Goal: Transaction & Acquisition: Book appointment/travel/reservation

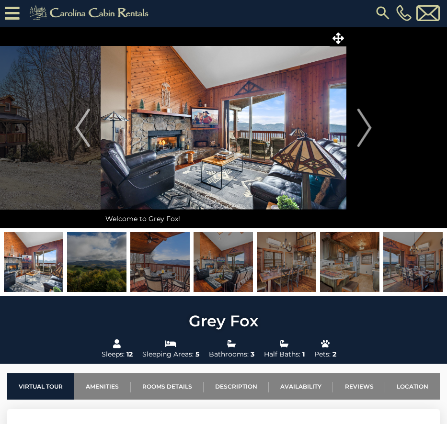
scroll to position [3, 0]
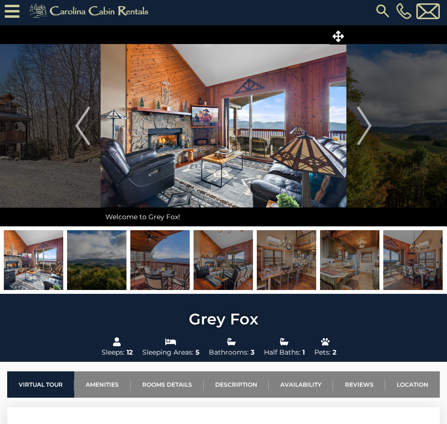
click at [119, 264] on img at bounding box center [96, 260] width 59 height 60
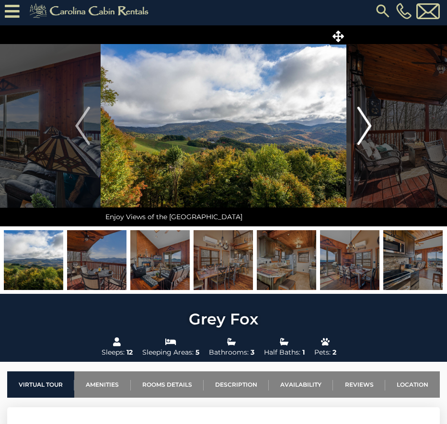
click at [367, 124] on img "Next" at bounding box center [364, 126] width 14 height 38
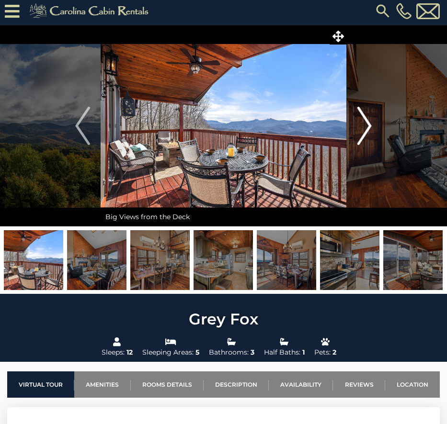
click at [367, 124] on img "Next" at bounding box center [364, 126] width 14 height 38
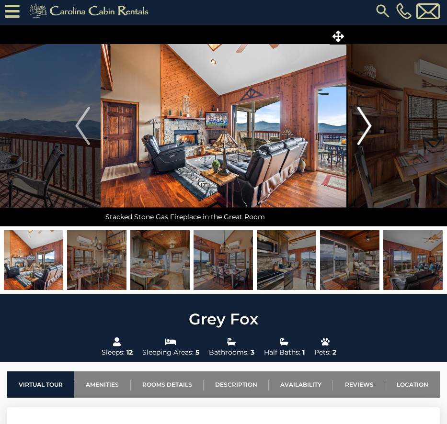
click at [367, 124] on img "Next" at bounding box center [364, 126] width 14 height 38
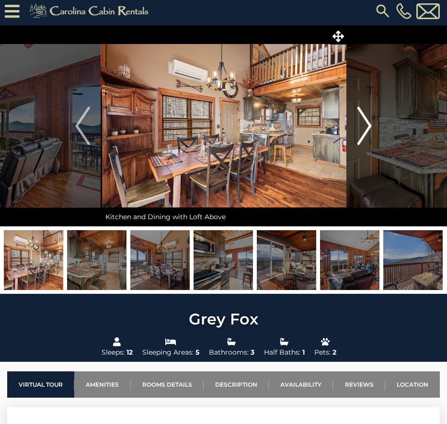
click at [367, 124] on img "Next" at bounding box center [364, 126] width 14 height 38
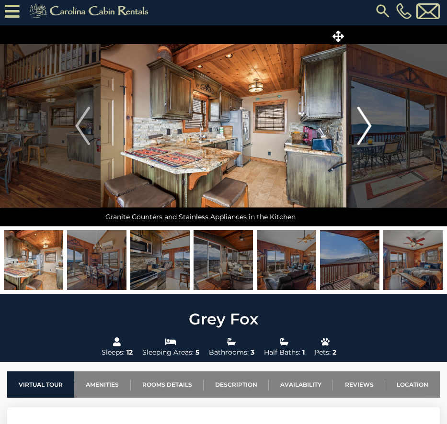
click at [367, 124] on img "Next" at bounding box center [364, 126] width 14 height 38
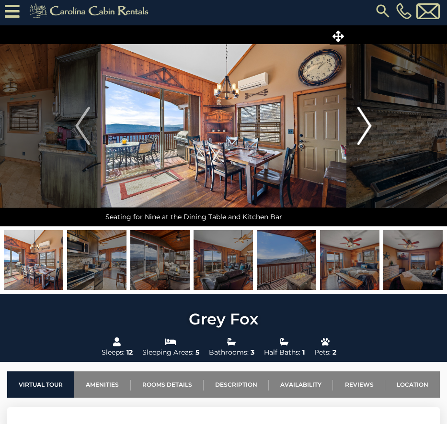
click at [367, 124] on img "Next" at bounding box center [364, 126] width 14 height 38
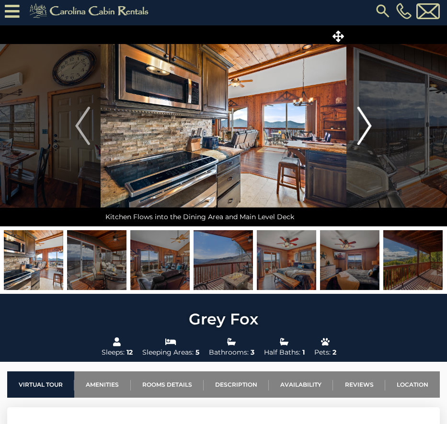
click at [367, 124] on img "Next" at bounding box center [364, 126] width 14 height 38
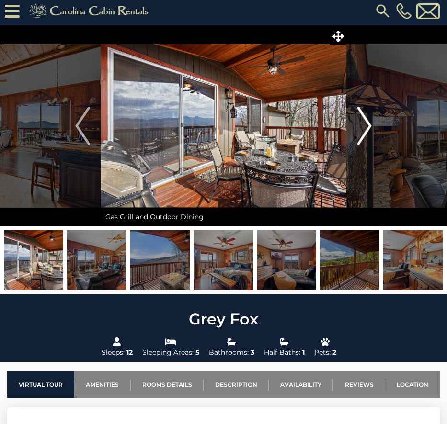
click at [367, 124] on img "Next" at bounding box center [364, 126] width 14 height 38
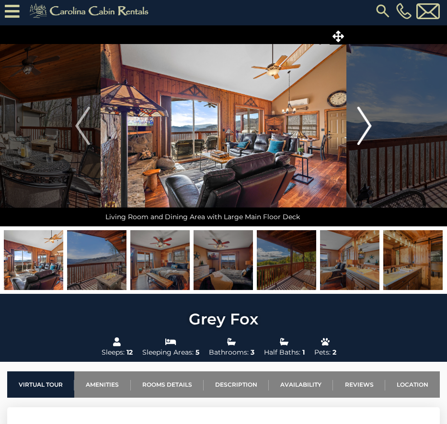
click at [367, 125] on img "Next" at bounding box center [364, 126] width 14 height 38
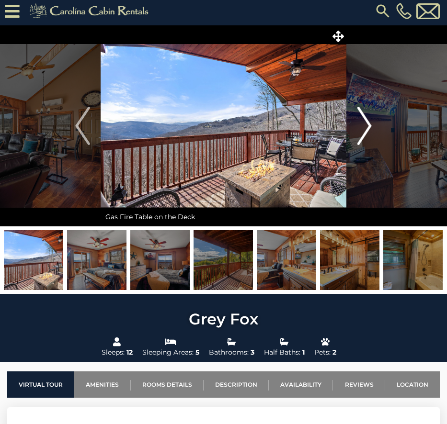
click at [366, 125] on img "Next" at bounding box center [364, 126] width 14 height 38
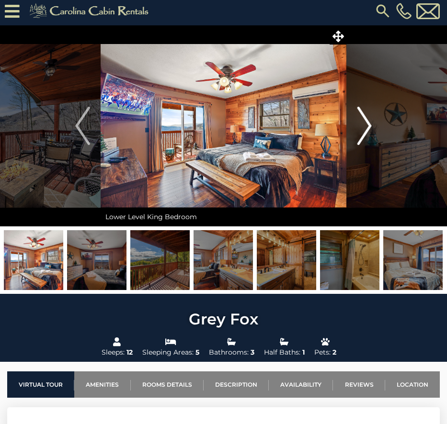
click at [366, 125] on img "Next" at bounding box center [364, 126] width 14 height 38
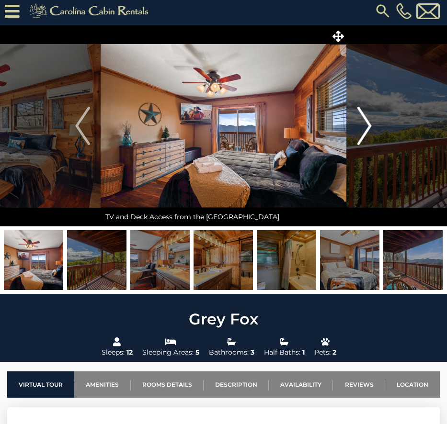
click at [366, 125] on img "Next" at bounding box center [364, 126] width 14 height 38
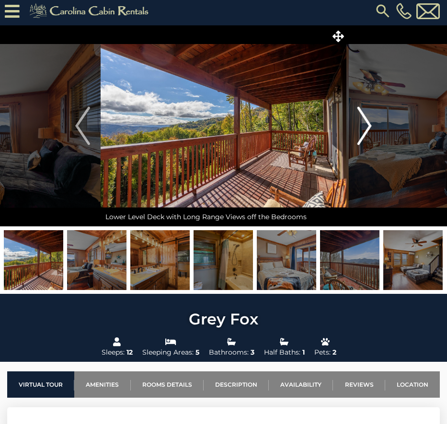
click at [366, 125] on img "Next" at bounding box center [364, 126] width 14 height 38
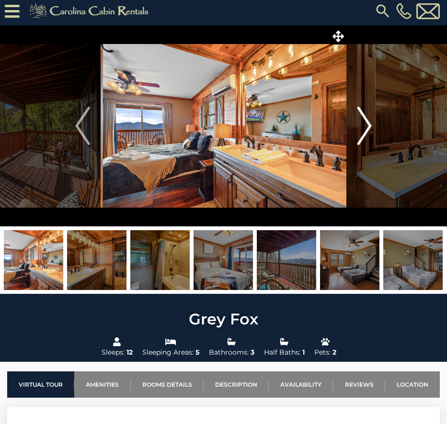
click at [366, 126] on img "Next" at bounding box center [364, 126] width 14 height 38
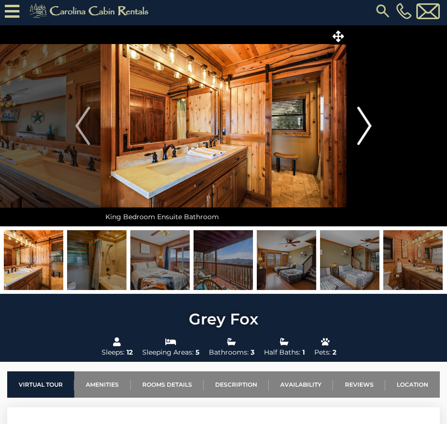
click at [366, 125] on img "Next" at bounding box center [364, 126] width 14 height 38
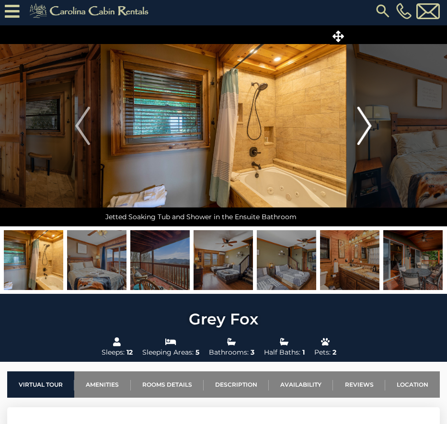
click at [366, 127] on img "Next" at bounding box center [364, 126] width 14 height 38
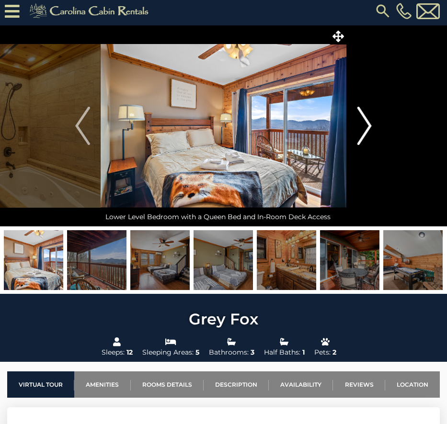
click at [366, 128] on img "Next" at bounding box center [364, 126] width 14 height 38
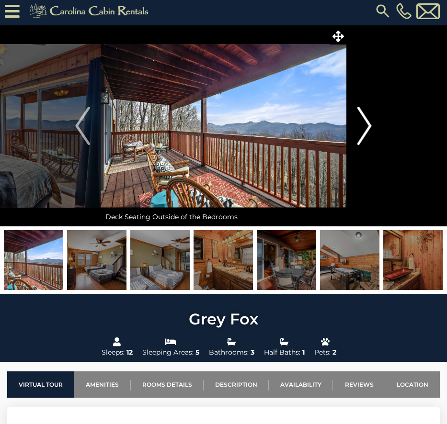
click at [366, 128] on img "Next" at bounding box center [364, 126] width 14 height 38
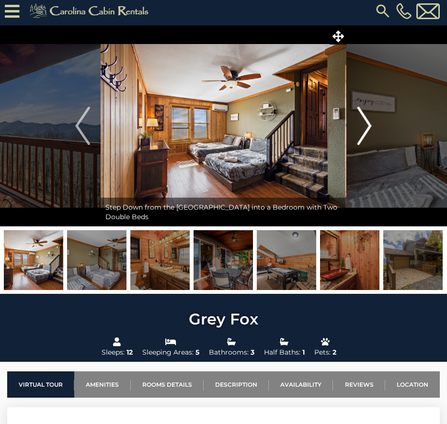
click at [366, 128] on img "Next" at bounding box center [364, 126] width 14 height 38
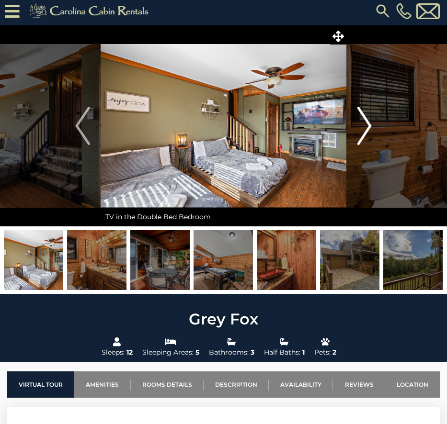
click at [366, 128] on img "Next" at bounding box center [364, 126] width 14 height 38
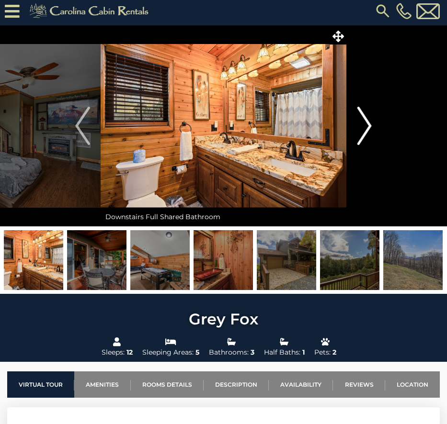
click at [366, 128] on img "Next" at bounding box center [364, 126] width 14 height 38
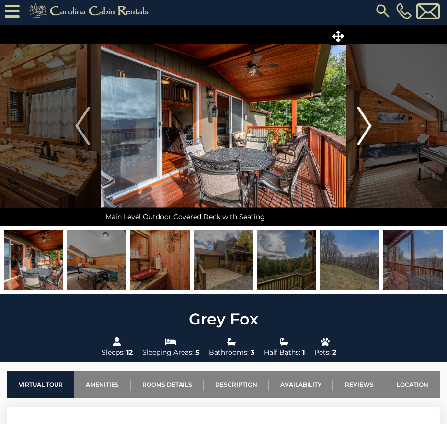
click at [366, 128] on img "Next" at bounding box center [364, 126] width 14 height 38
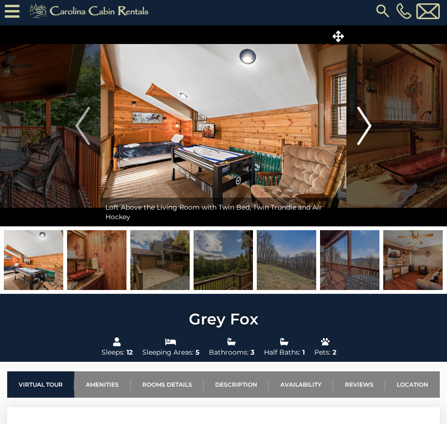
click at [366, 128] on img "Next" at bounding box center [364, 126] width 14 height 38
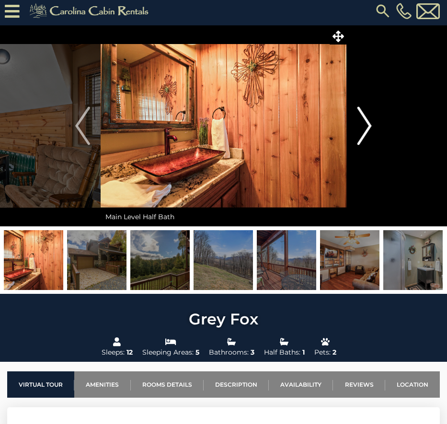
click at [366, 128] on img "Next" at bounding box center [364, 126] width 14 height 38
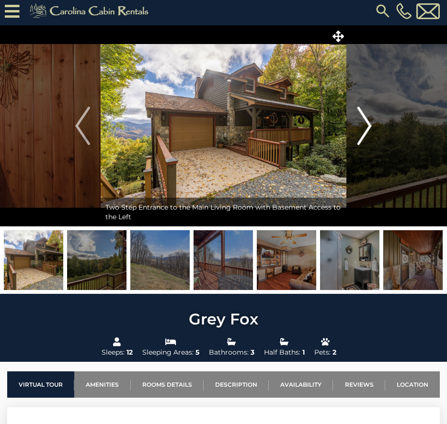
click at [366, 127] on img "Next" at bounding box center [364, 126] width 14 height 38
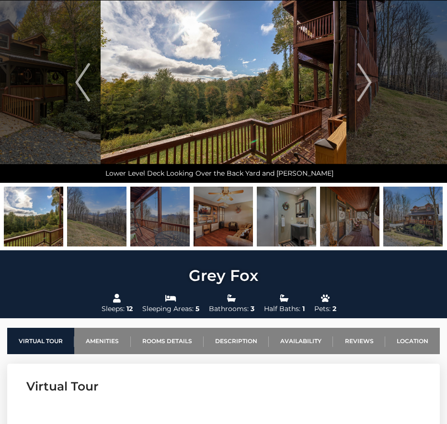
scroll to position [56, 0]
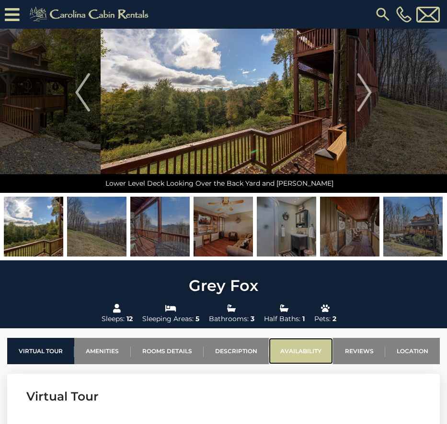
click at [303, 352] on link "Availability" at bounding box center [301, 351] width 64 height 26
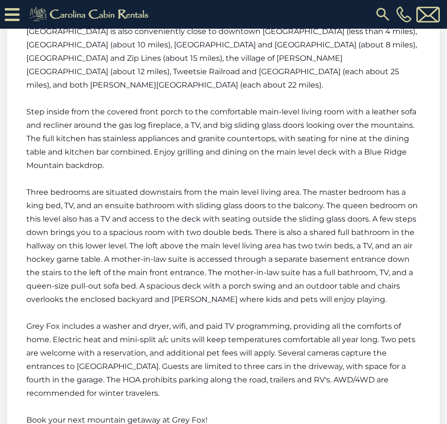
scroll to position [1412, 0]
